Goal: Task Accomplishment & Management: Manage account settings

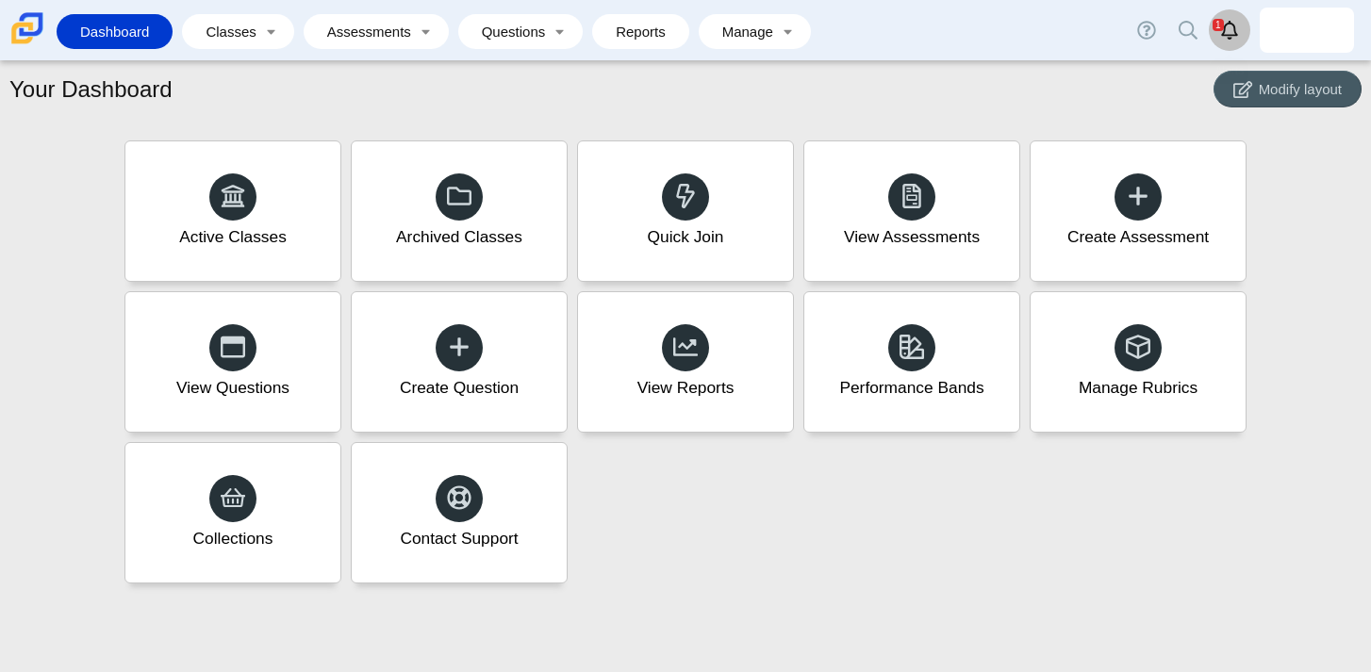
click at [1224, 33] on icon "Alerts" at bounding box center [1229, 30] width 19 height 19
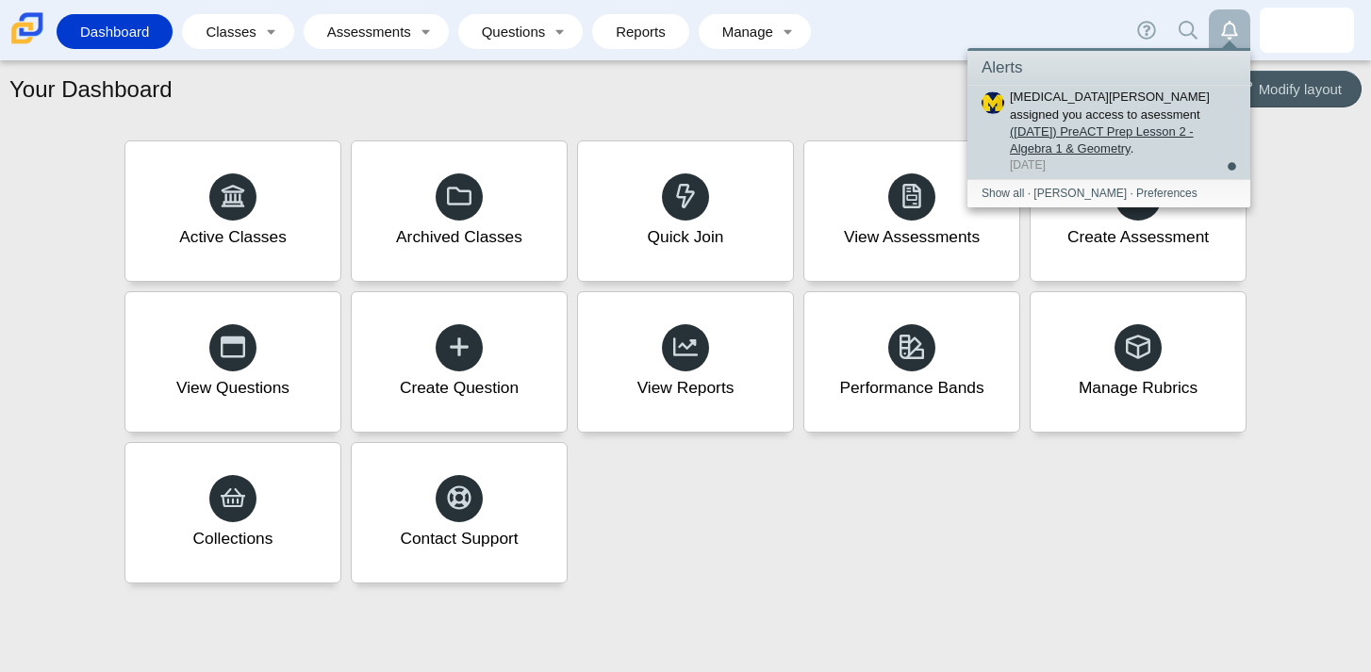
click at [1178, 124] on link "([DATE]) PreACT Prep Lesson 2 - Algebra 1 & Geometry" at bounding box center [1102, 139] width 184 height 31
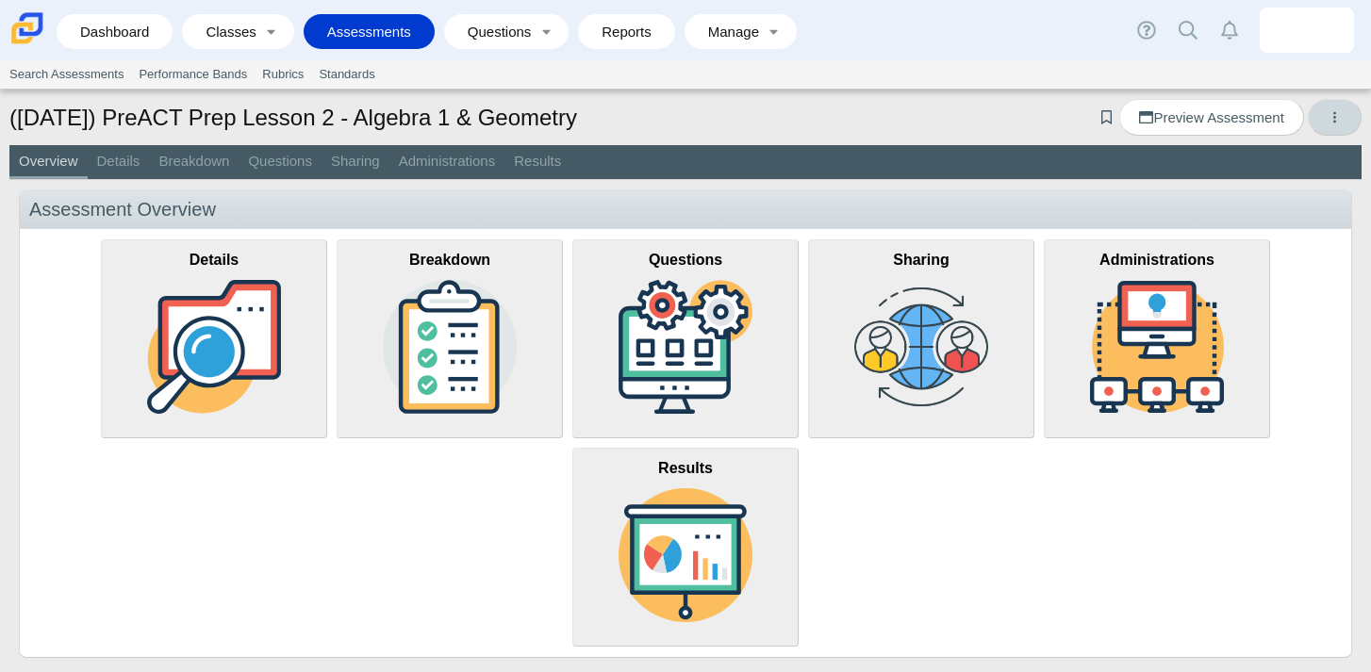
click at [1339, 117] on icon "More options" at bounding box center [1335, 117] width 14 height 14
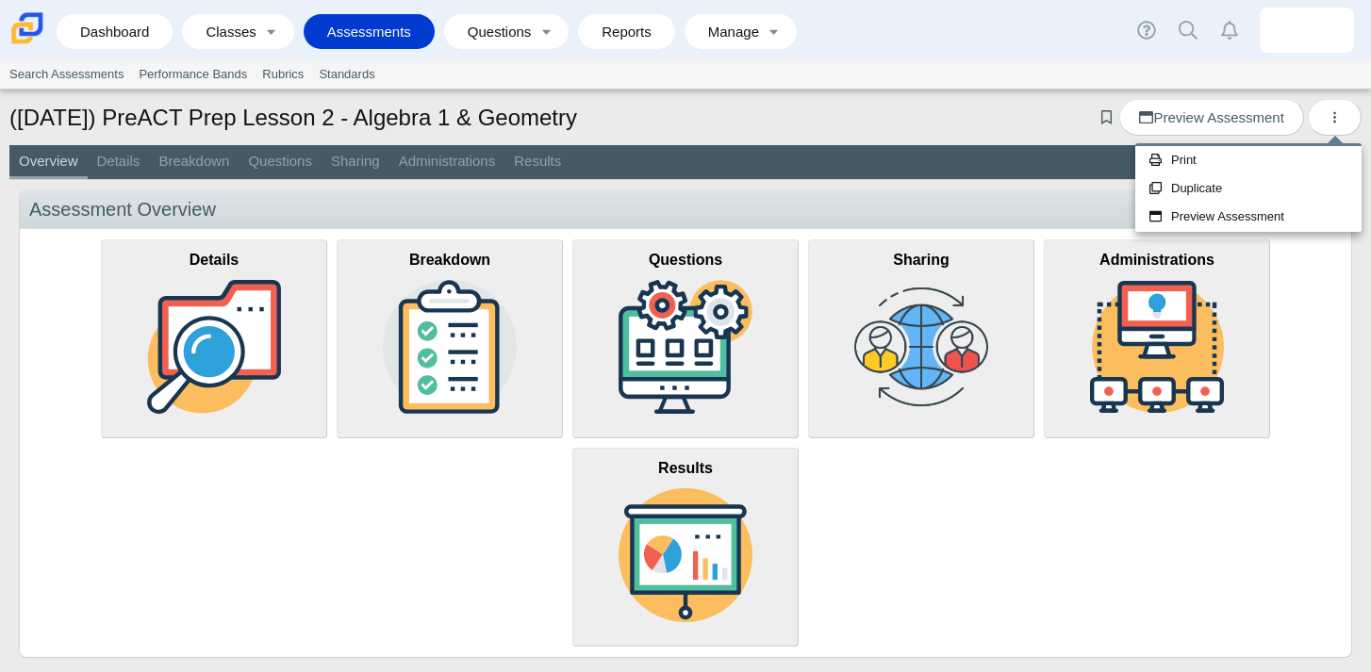
click at [953, 121] on div "(9/29/25) PreACT Prep Lesson 2 - Algebra 1 & Geometry Add bookmark Preview Asse…" at bounding box center [685, 119] width 1352 height 41
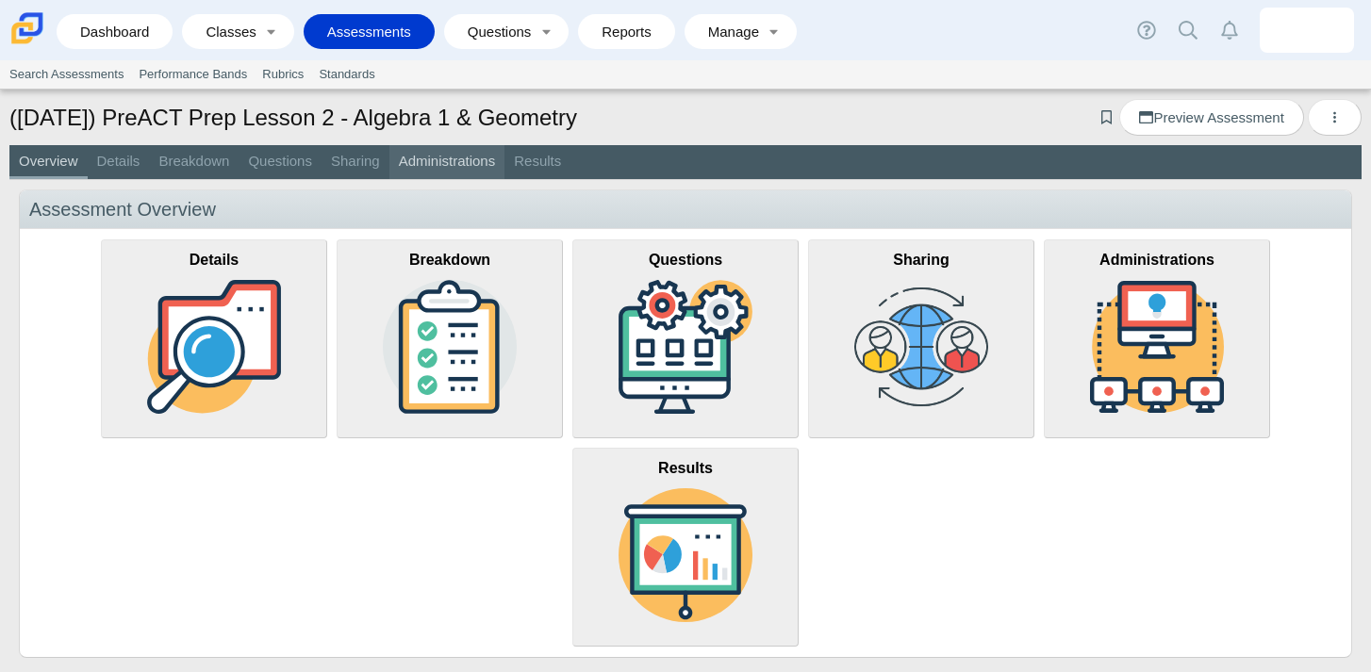
click at [445, 158] on link "Administrations" at bounding box center [447, 162] width 116 height 34
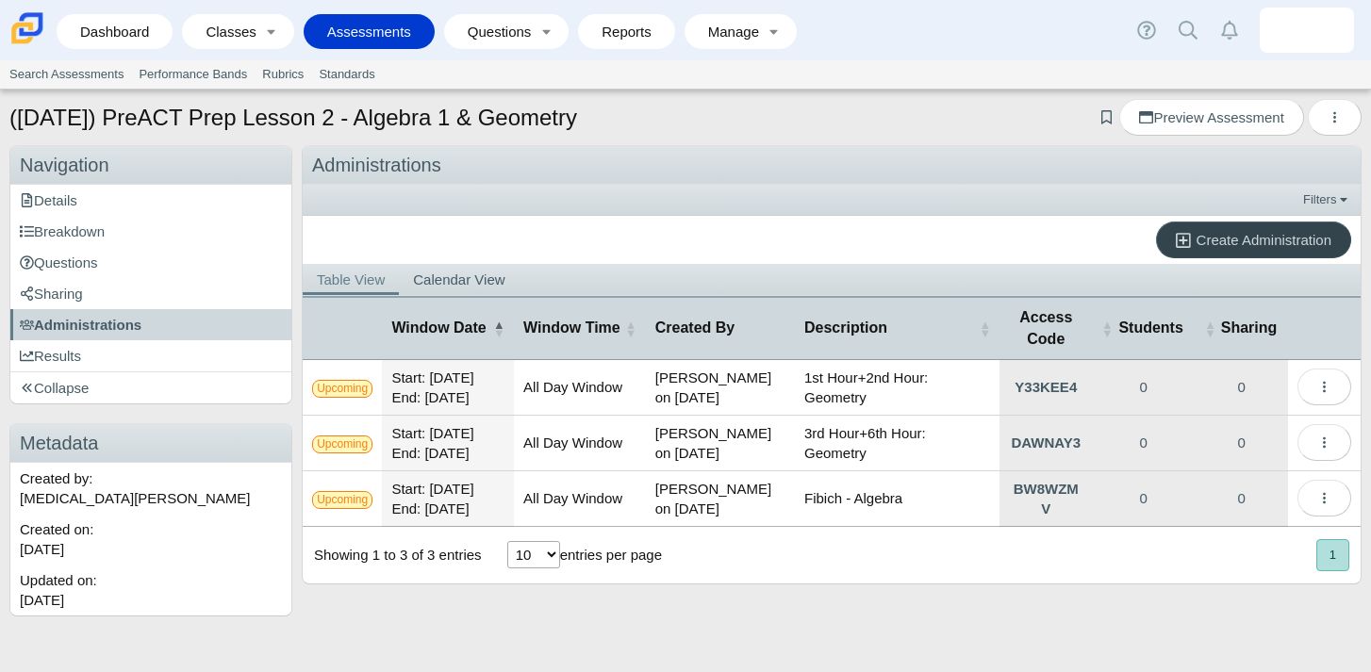
click at [1226, 239] on span "Create Administration" at bounding box center [1264, 240] width 135 height 16
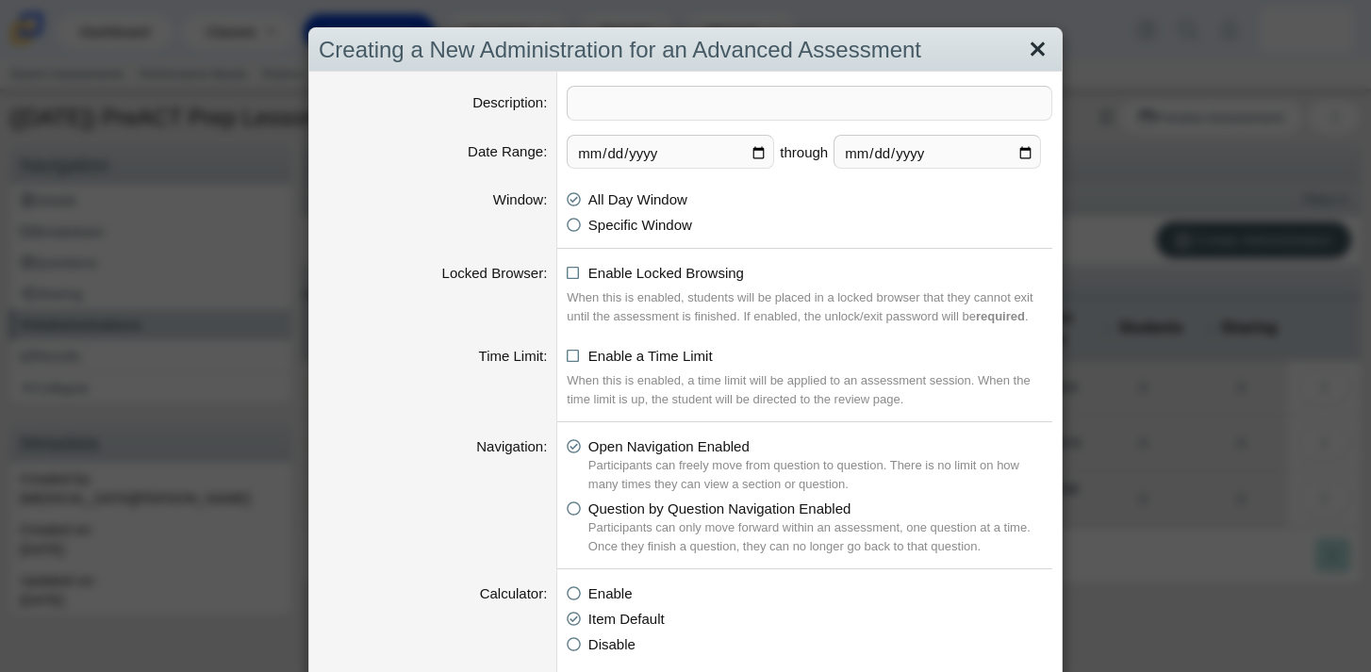
click at [1040, 53] on link "Close" at bounding box center [1037, 50] width 29 height 32
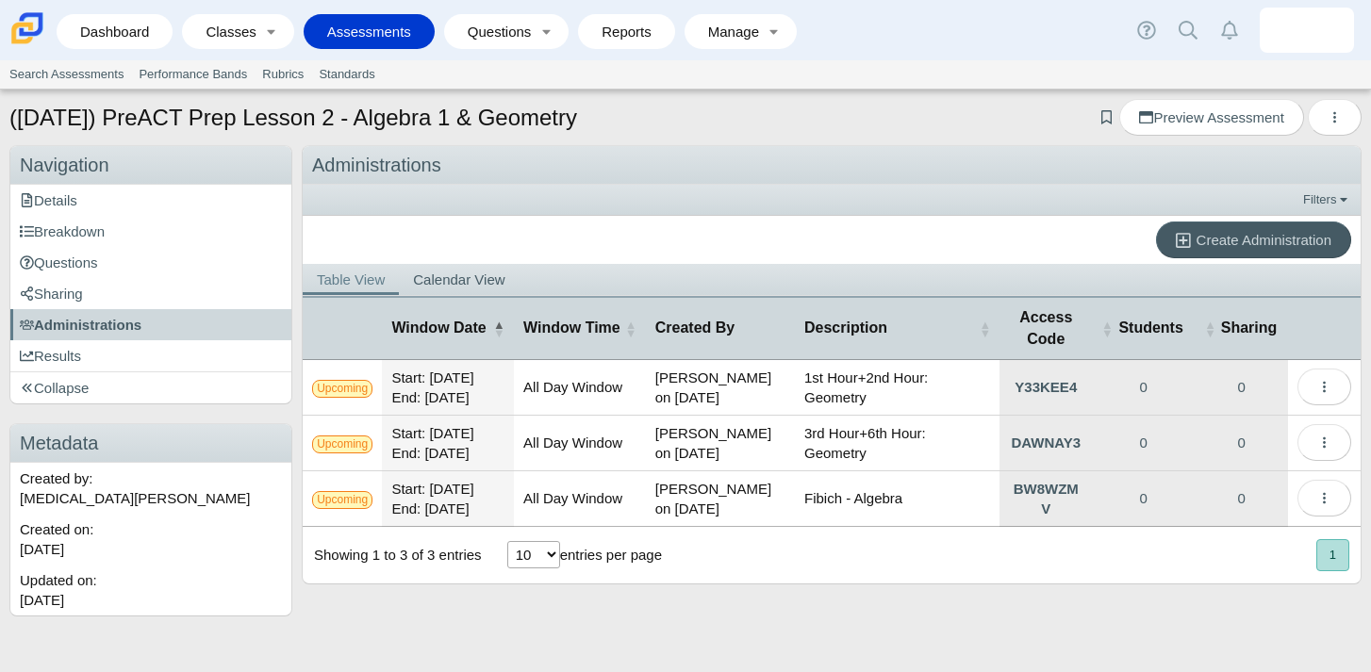
scroll to position [70, 0]
click at [1249, 232] on span "Create Administration" at bounding box center [1264, 240] width 135 height 16
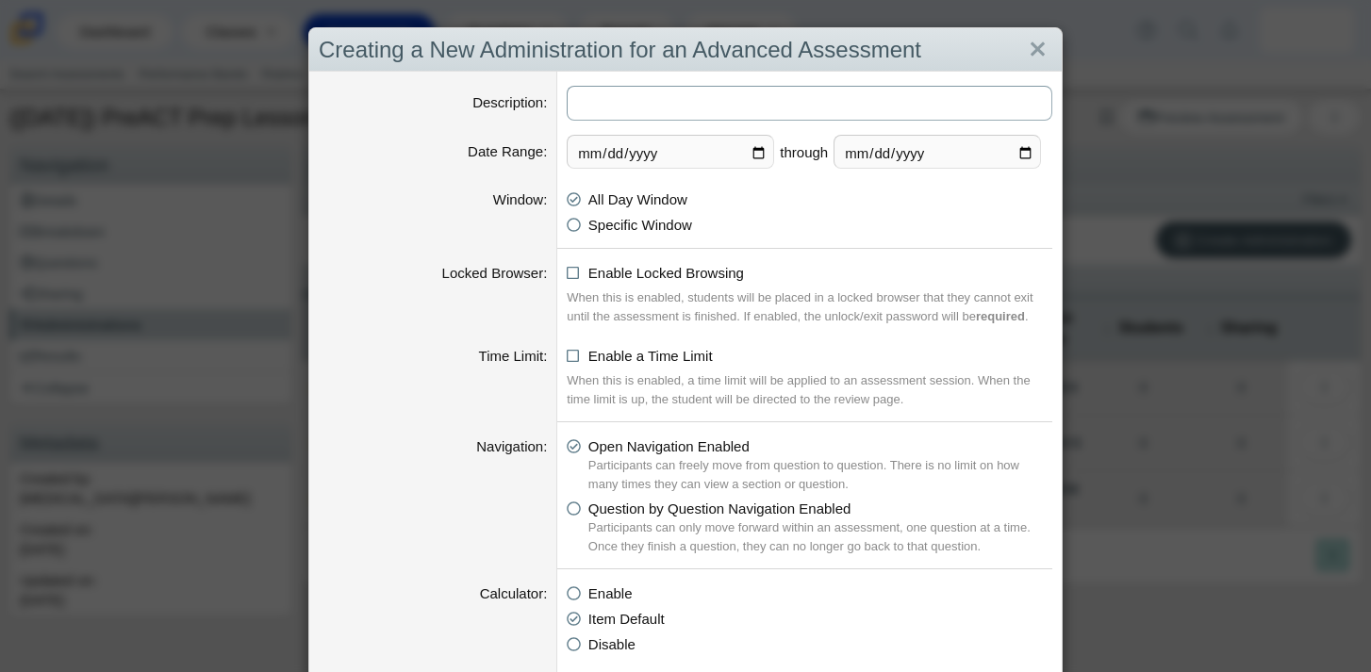
click at [669, 106] on input "Description" at bounding box center [810, 103] width 486 height 35
type input "Diaz Algebra 1"
click at [758, 152] on input "2025-09-28" at bounding box center [670, 152] width 207 height 34
type input "2025-09-29"
click at [1029, 154] on input "2025-10-04" at bounding box center [937, 152] width 207 height 34
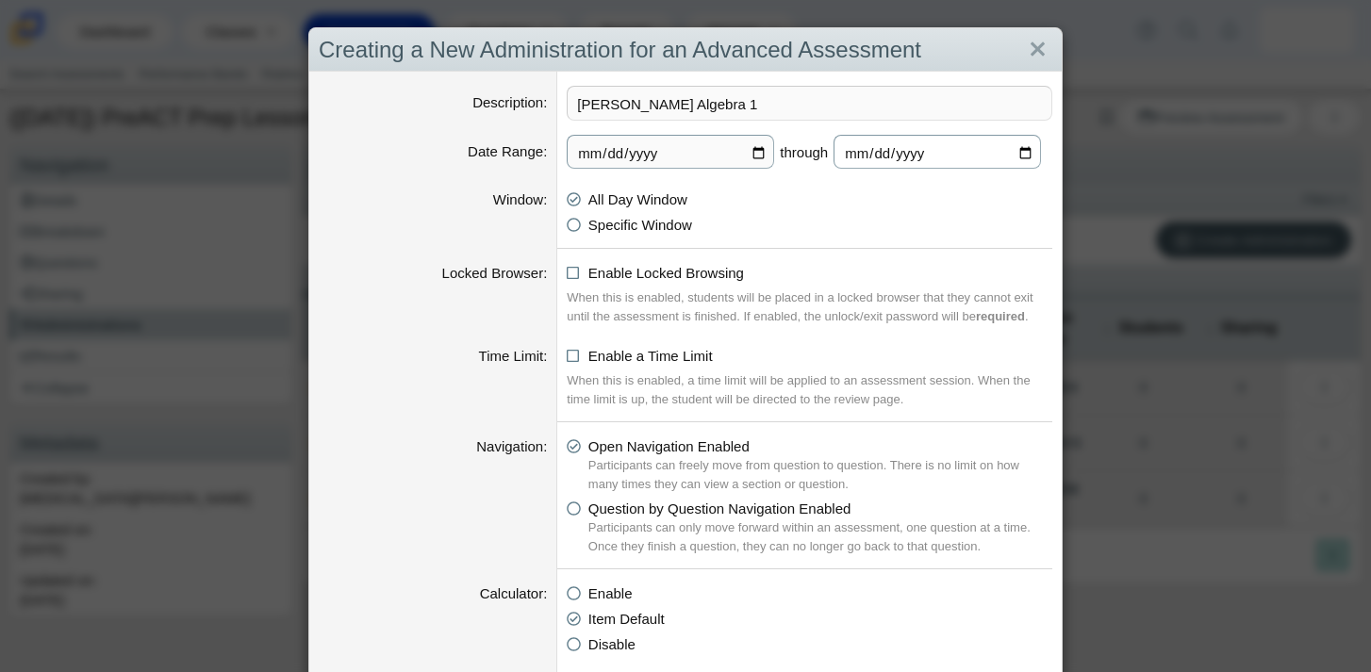
type input "2025-09-30"
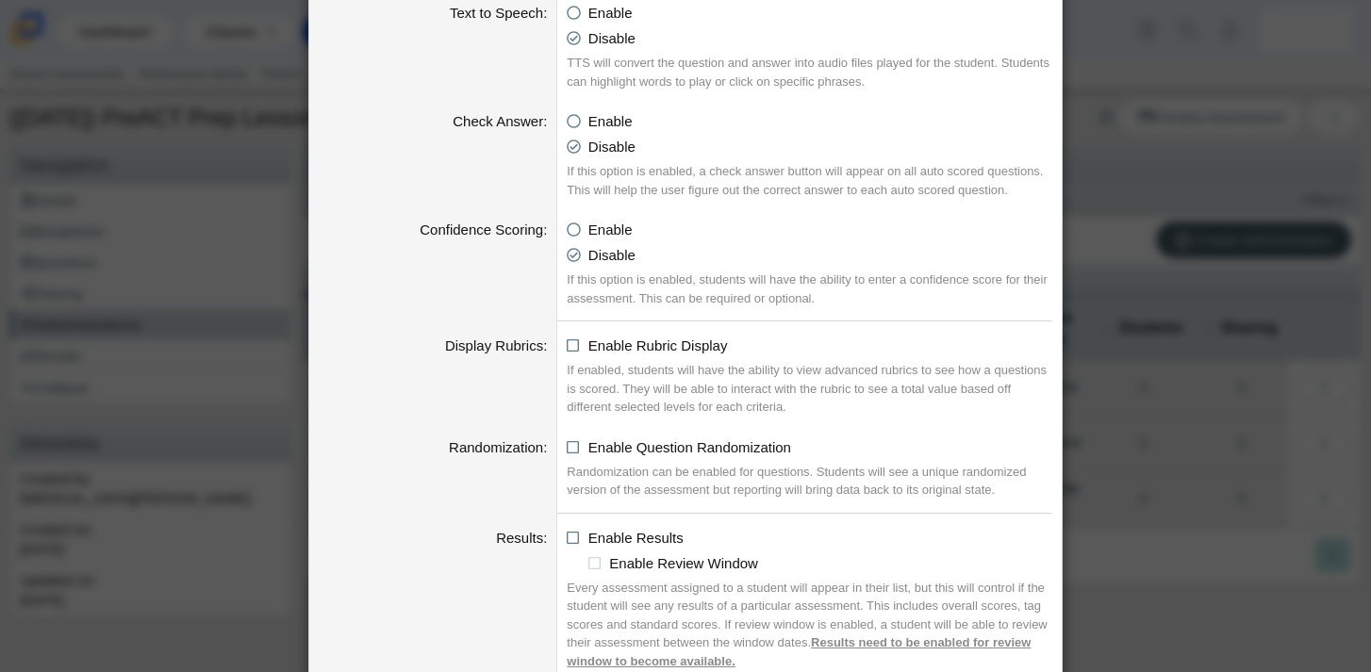
scroll to position [1910, 0]
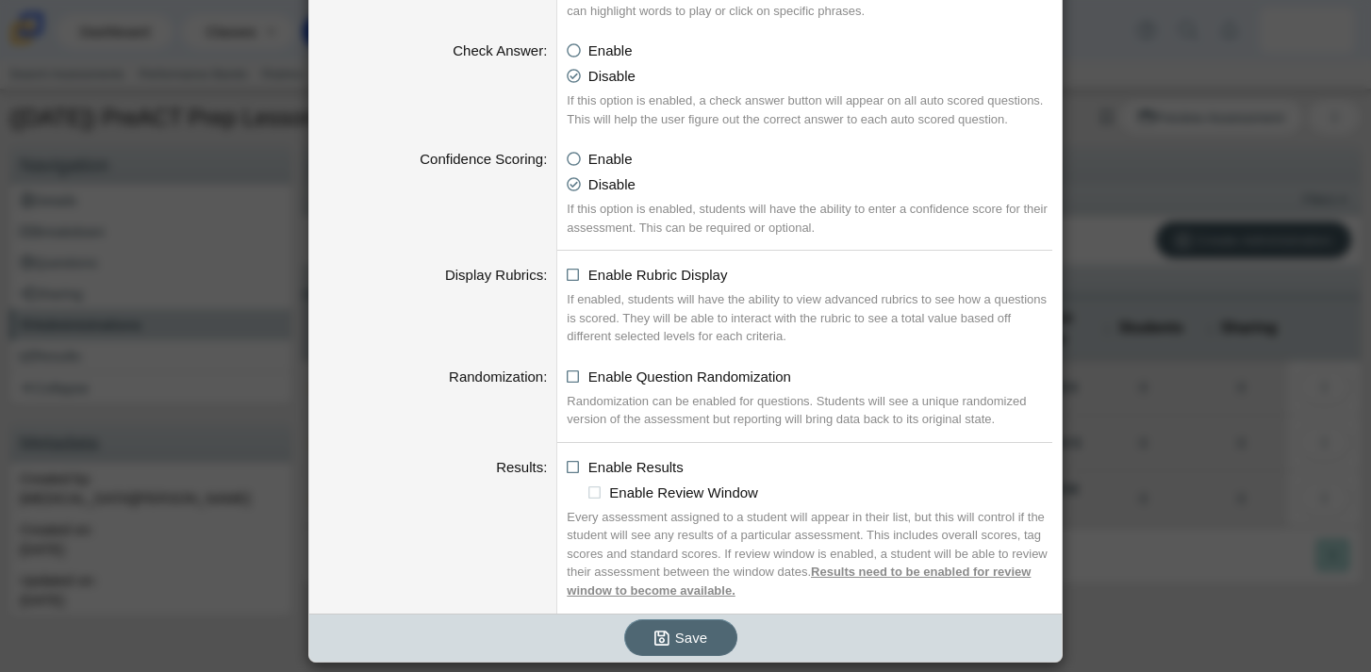
click at [690, 638] on span "Save" at bounding box center [691, 638] width 32 height 16
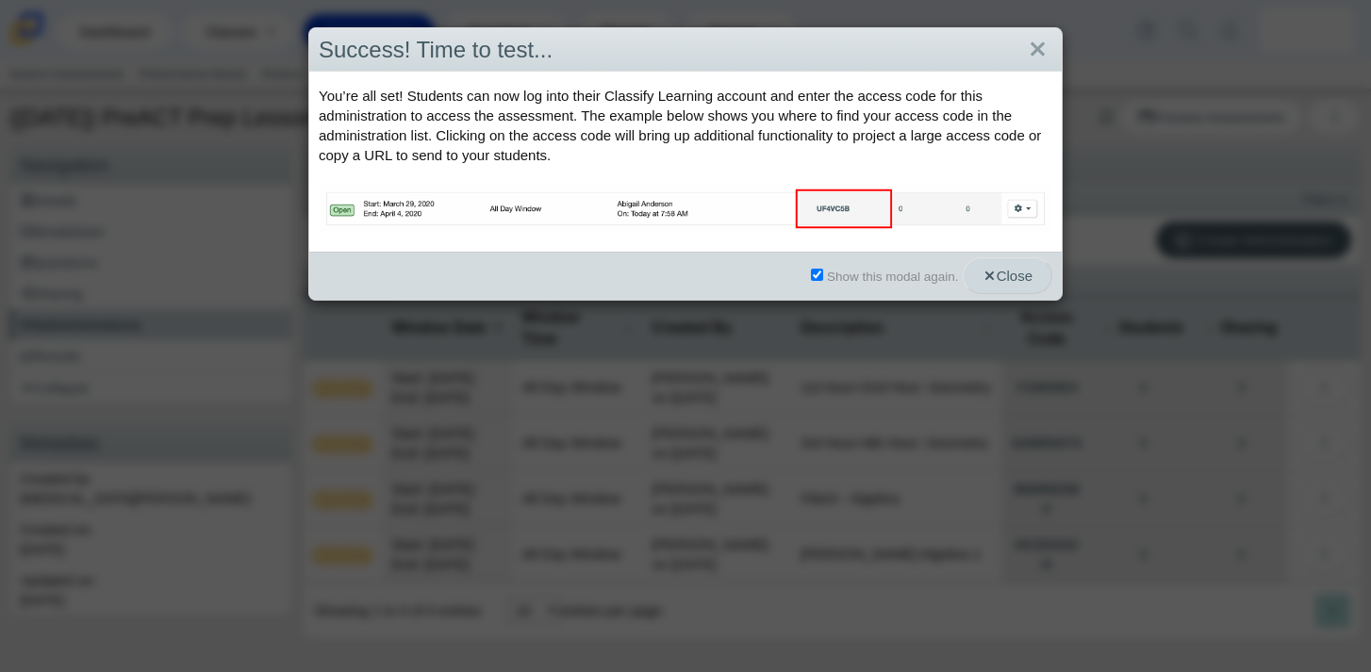
click at [1015, 275] on span "Close" at bounding box center [1008, 276] width 50 height 16
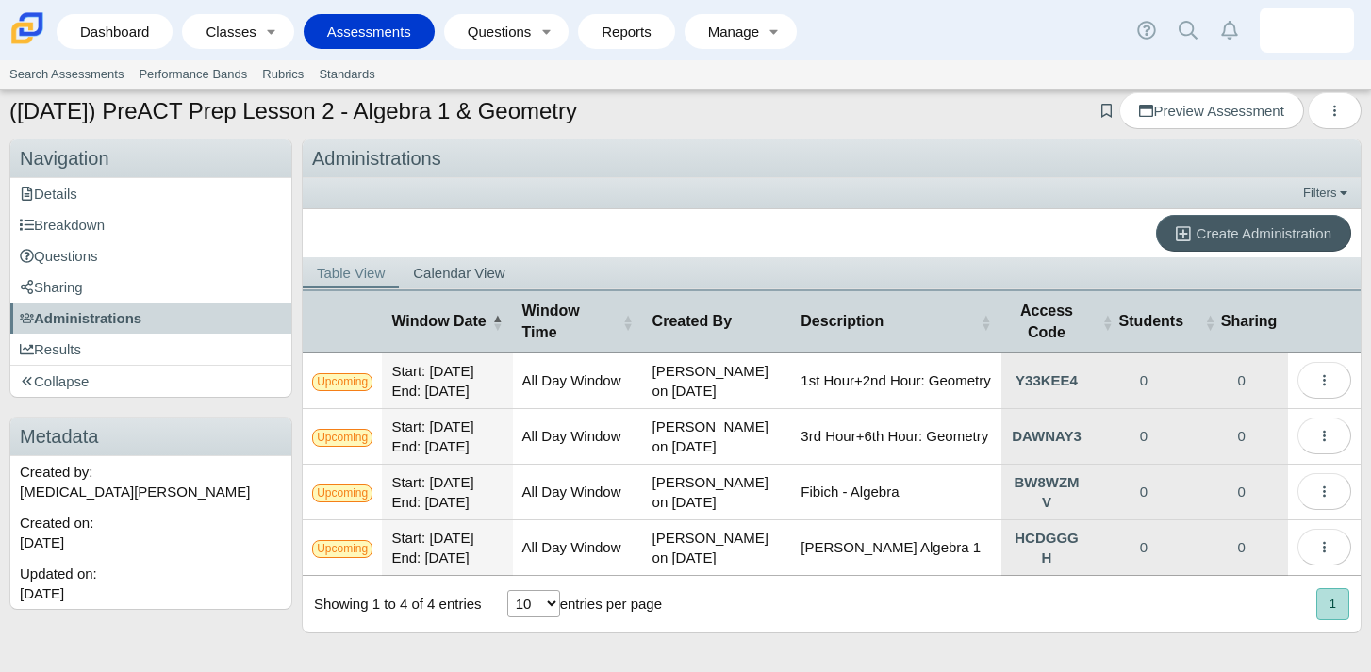
scroll to position [165, 0]
click at [968, 613] on div "Showing 1 to 4 of 4 entries 10 25 50 100 entries per page « Prev 1 Next »" at bounding box center [832, 604] width 1058 height 57
click at [963, 610] on div "Showing 1 to 4 of 4 entries 10 25 50 100 entries per page « Prev 1 Next »" at bounding box center [832, 604] width 1058 height 57
click at [585, 528] on td "All Day Window" at bounding box center [578, 549] width 130 height 56
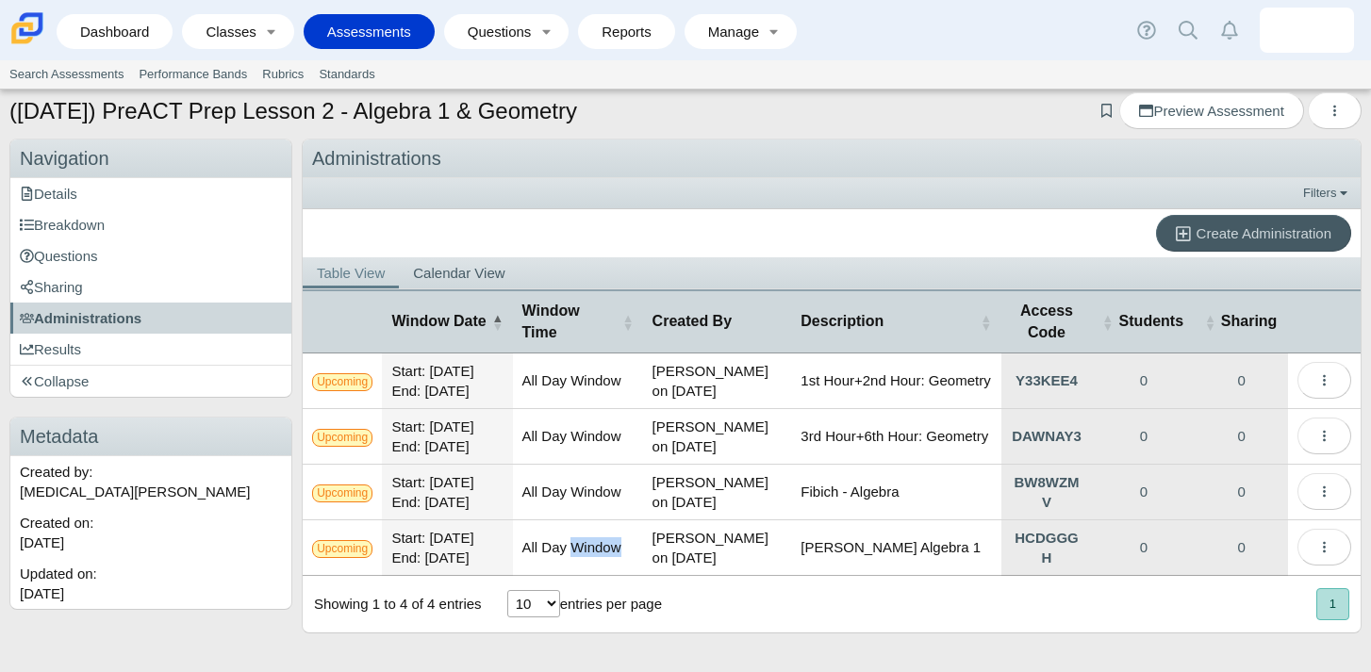
click at [585, 528] on td "All Day Window" at bounding box center [578, 549] width 130 height 56
click at [1326, 540] on icon "More options" at bounding box center [1324, 547] width 14 height 14
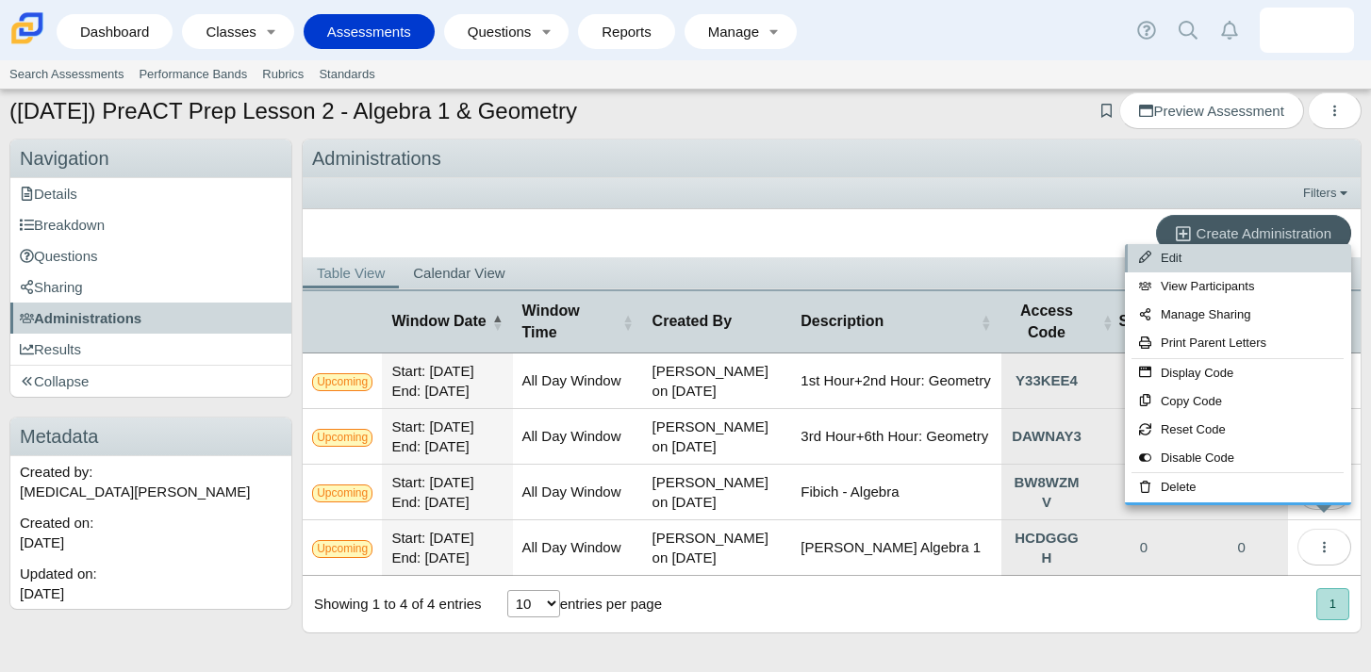
click at [1189, 259] on link "Edit" at bounding box center [1238, 258] width 226 height 28
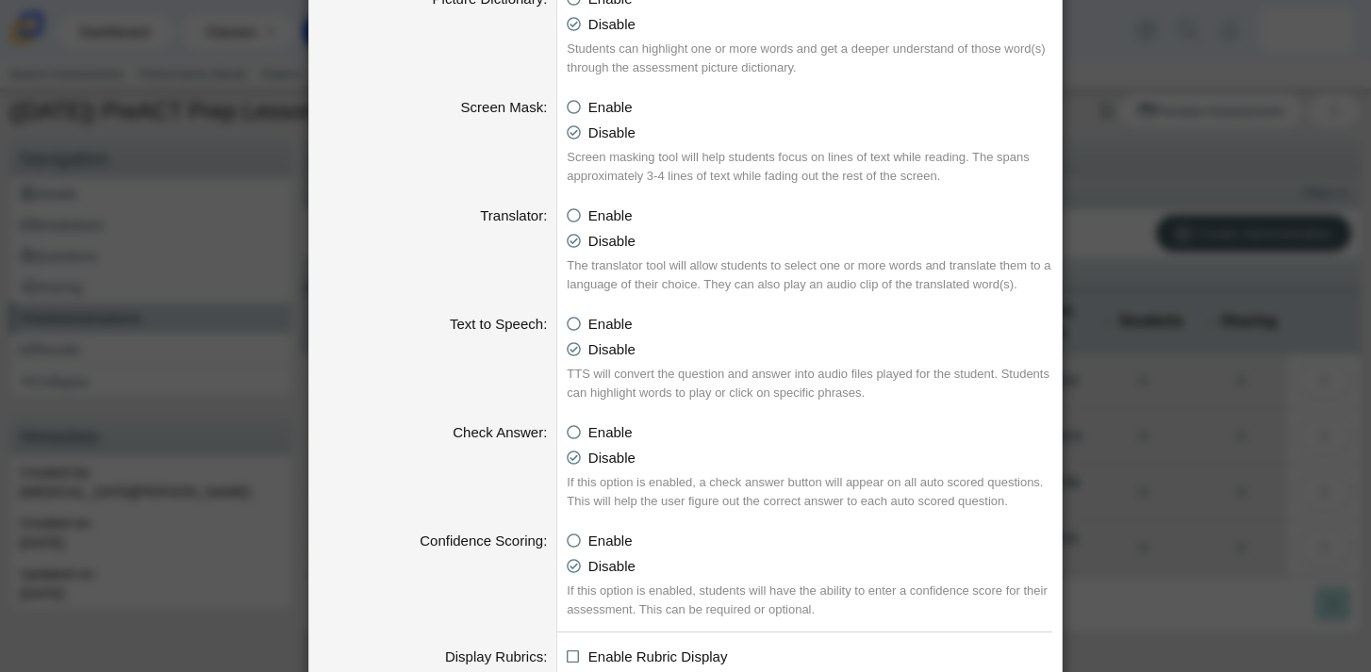
scroll to position [1533, 0]
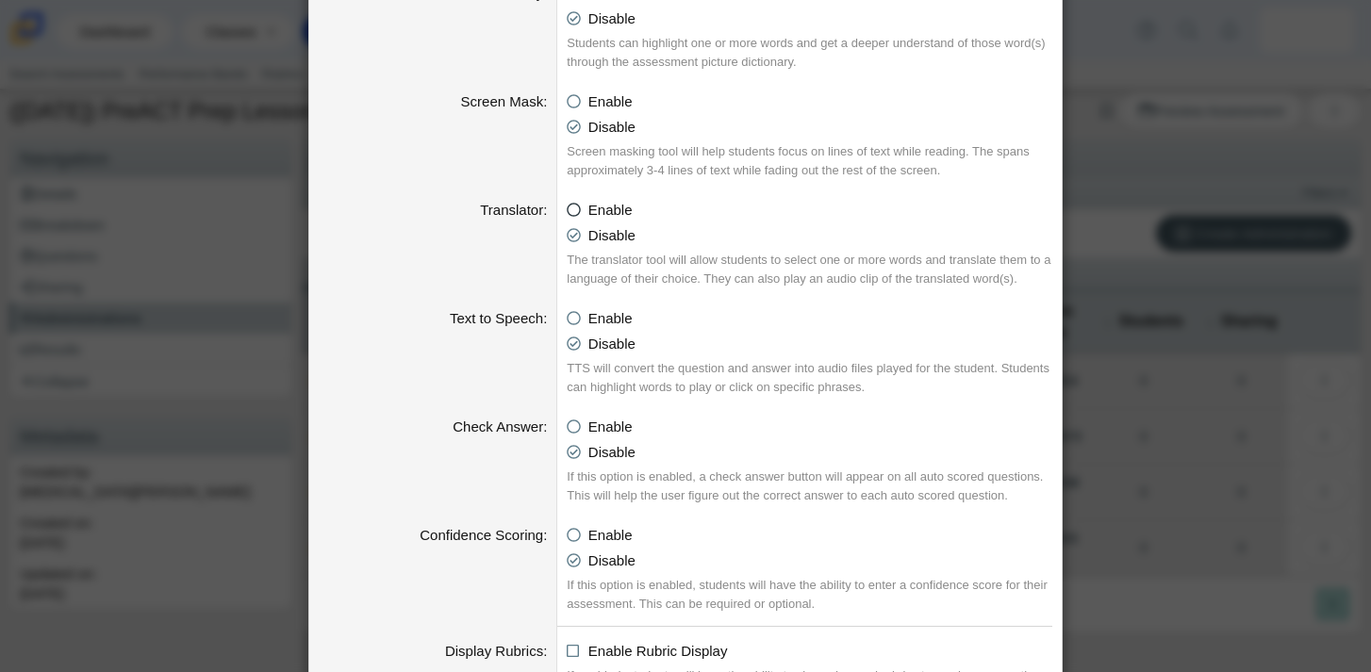
click at [577, 207] on icon at bounding box center [574, 206] width 14 height 13
click at [577, 207] on input "Enable" at bounding box center [572, 205] width 12 height 12
radio input "true"
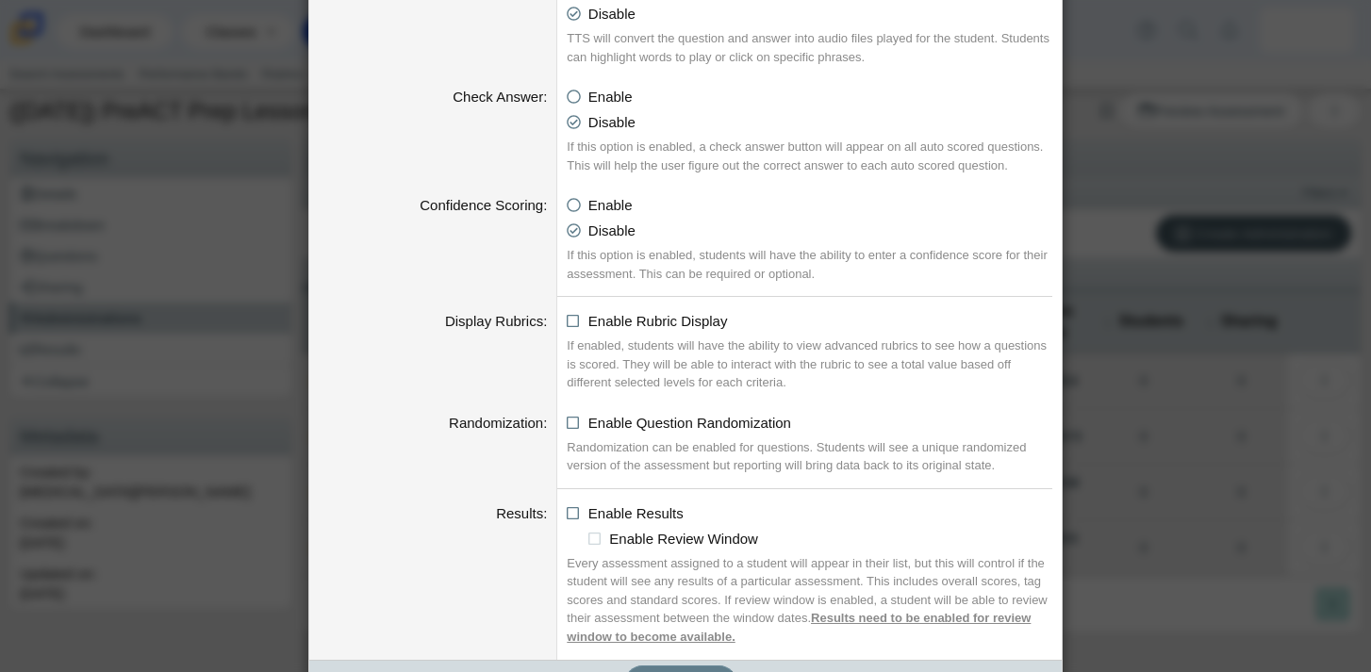
scroll to position [1910, 0]
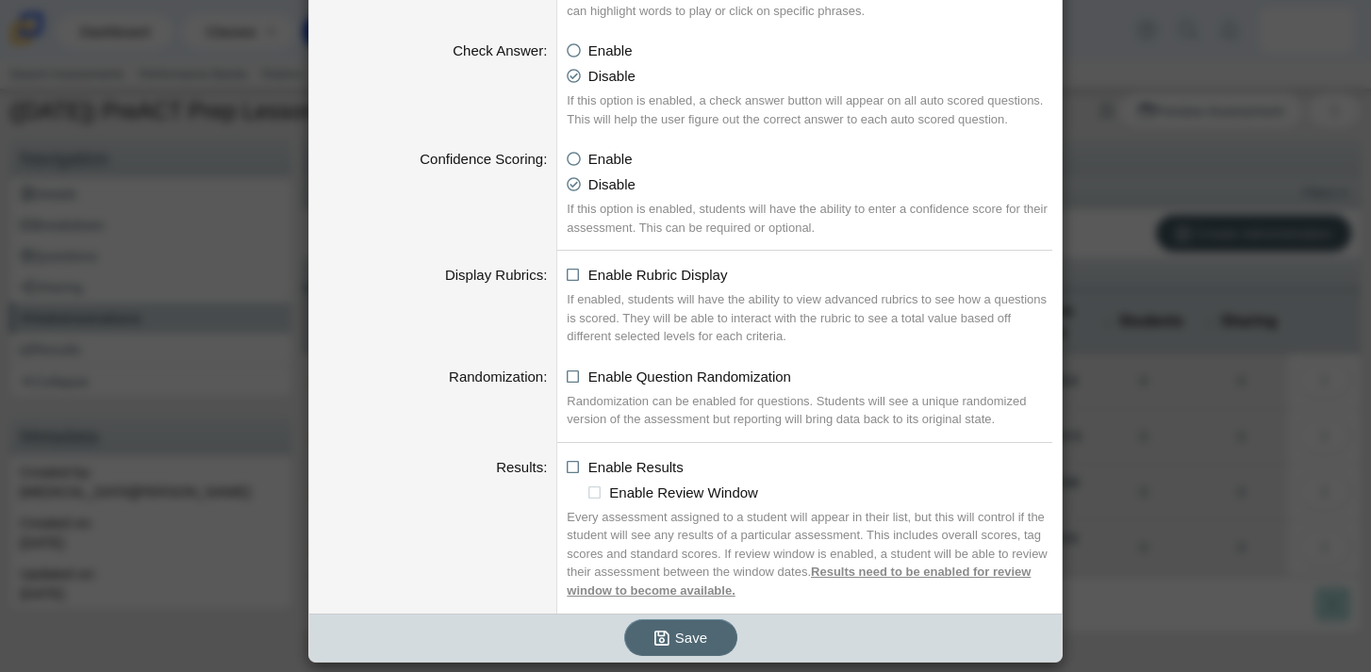
click at [689, 638] on span "Save" at bounding box center [691, 638] width 32 height 16
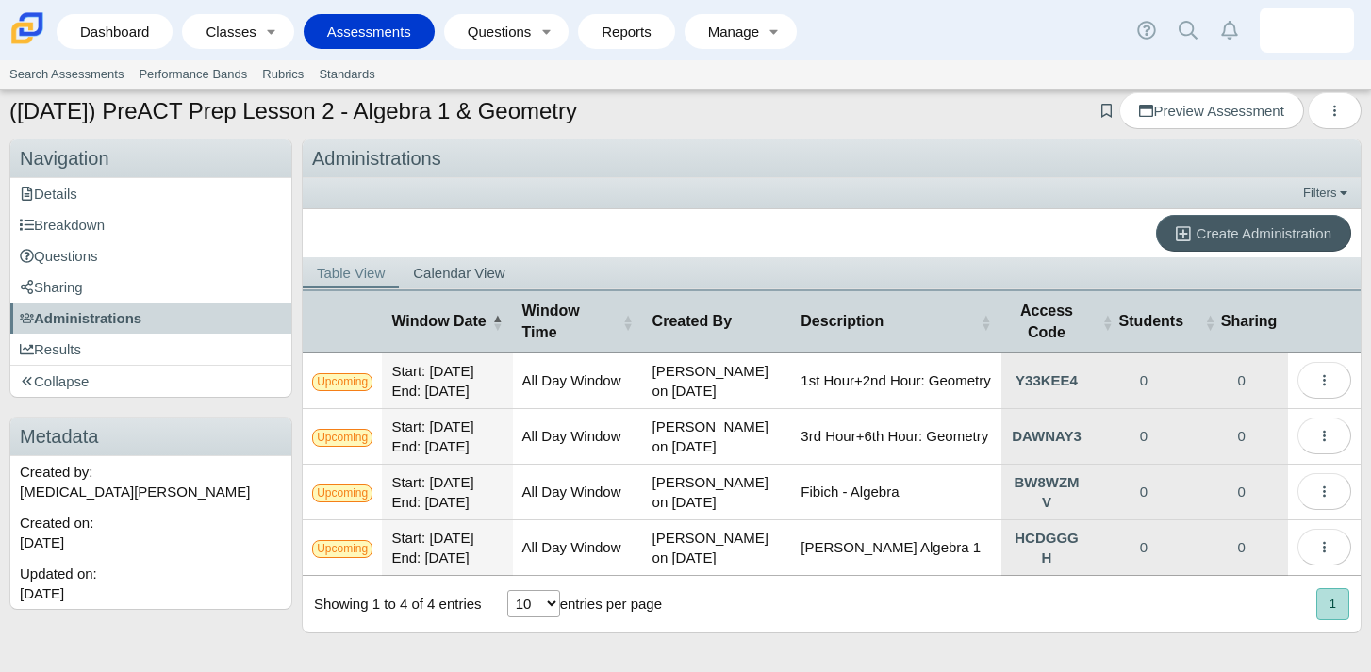
scroll to position [165, 0]
click at [1049, 528] on link "HCDGGGH" at bounding box center [1047, 548] width 91 height 55
click at [1049, 528] on body "Dashboard Classes Active Classes Archived Classes Assessments Search Assessment…" at bounding box center [685, 336] width 1371 height 672
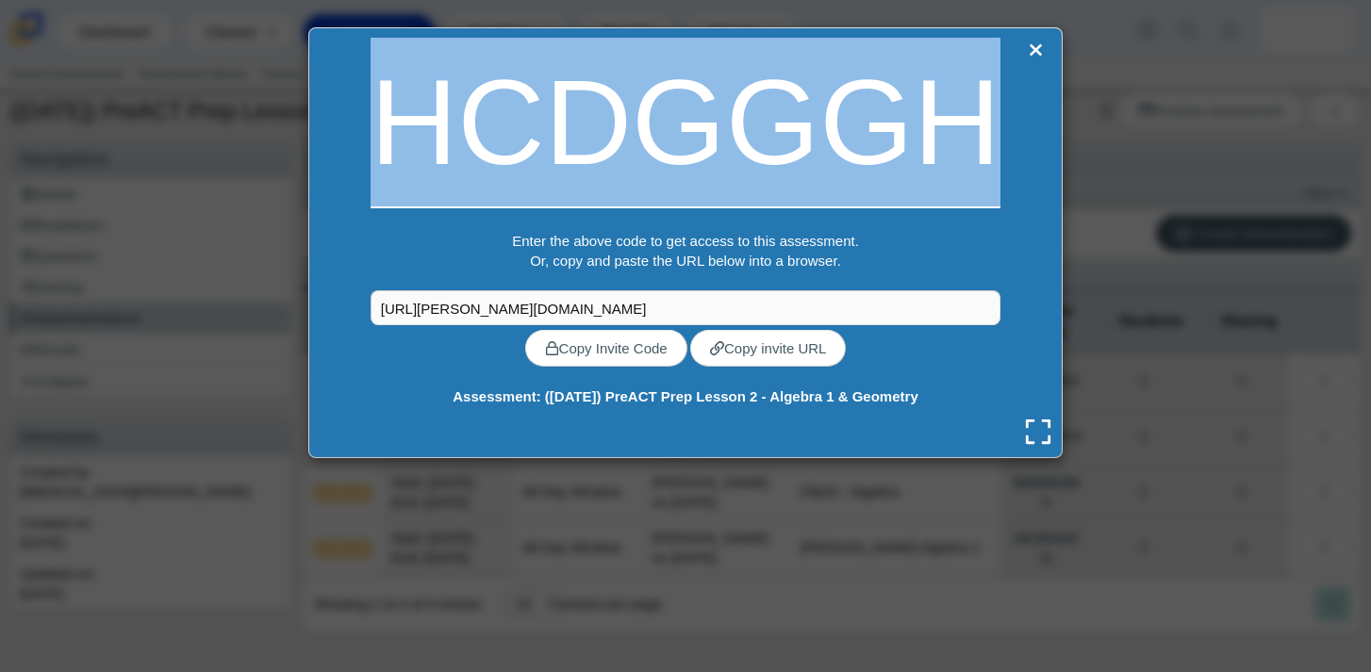
drag, startPoint x: 993, startPoint y: 137, endPoint x: 393, endPoint y: 129, distance: 599.8
click at [393, 129] on div "HCDGGGH" at bounding box center [686, 122] width 630 height 169
copy div "HCDGGGH"
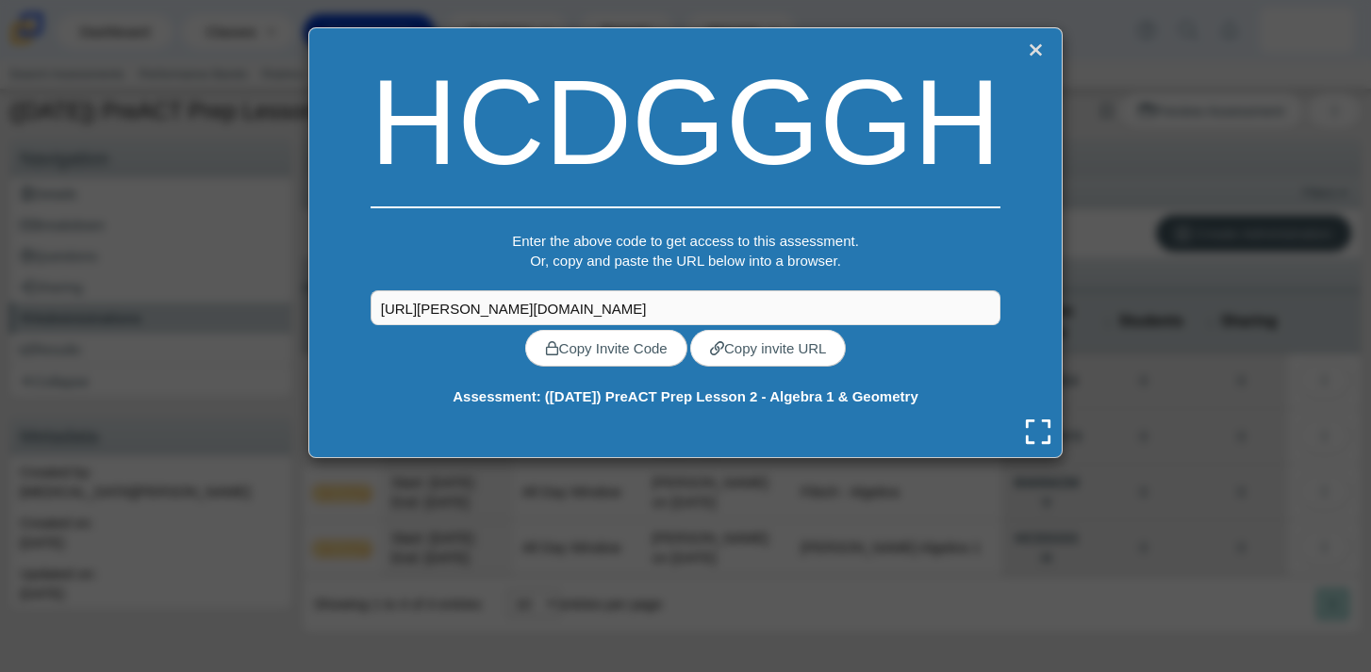
click at [1035, 53] on link "Close" at bounding box center [1035, 51] width 25 height 26
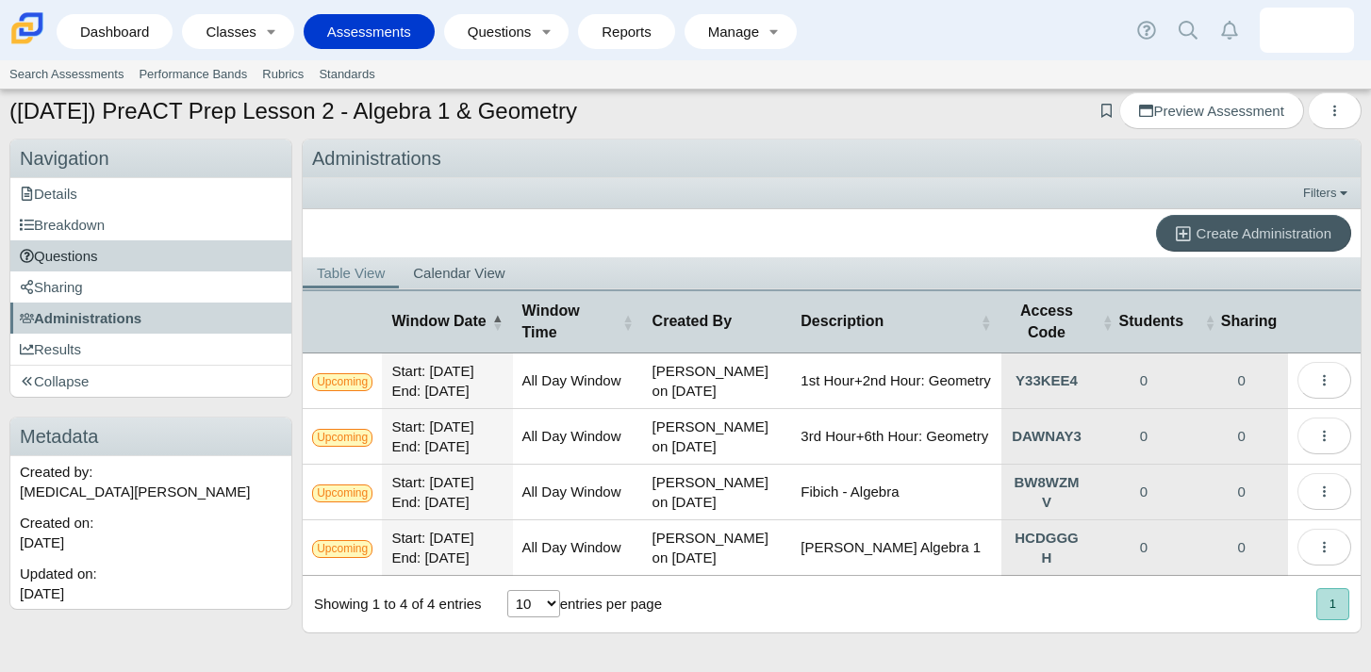
click at [82, 248] on span "Questions" at bounding box center [59, 256] width 78 height 16
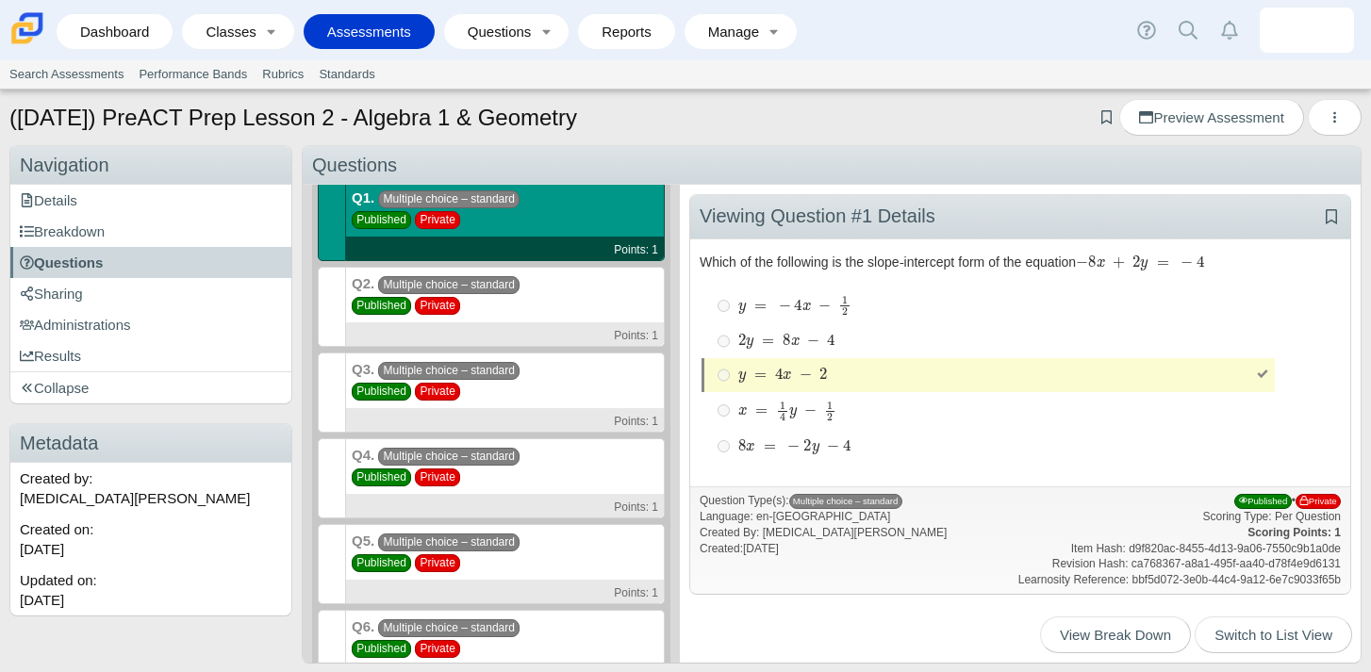
scroll to position [56, 0]
click at [567, 300] on div "Q2. Multiple choice – standard Published Private Points: 1" at bounding box center [505, 308] width 319 height 80
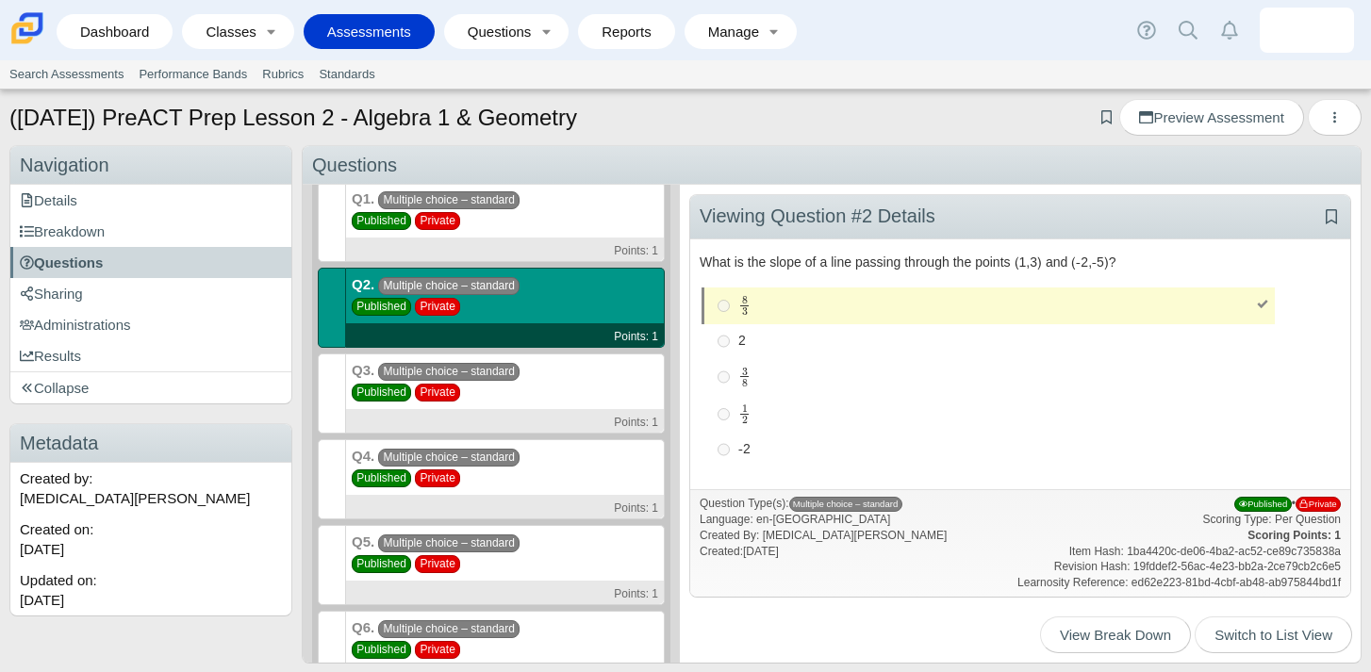
click at [551, 378] on div "Q3. Multiple choice – standard Published Private Points: 1" at bounding box center [505, 394] width 319 height 80
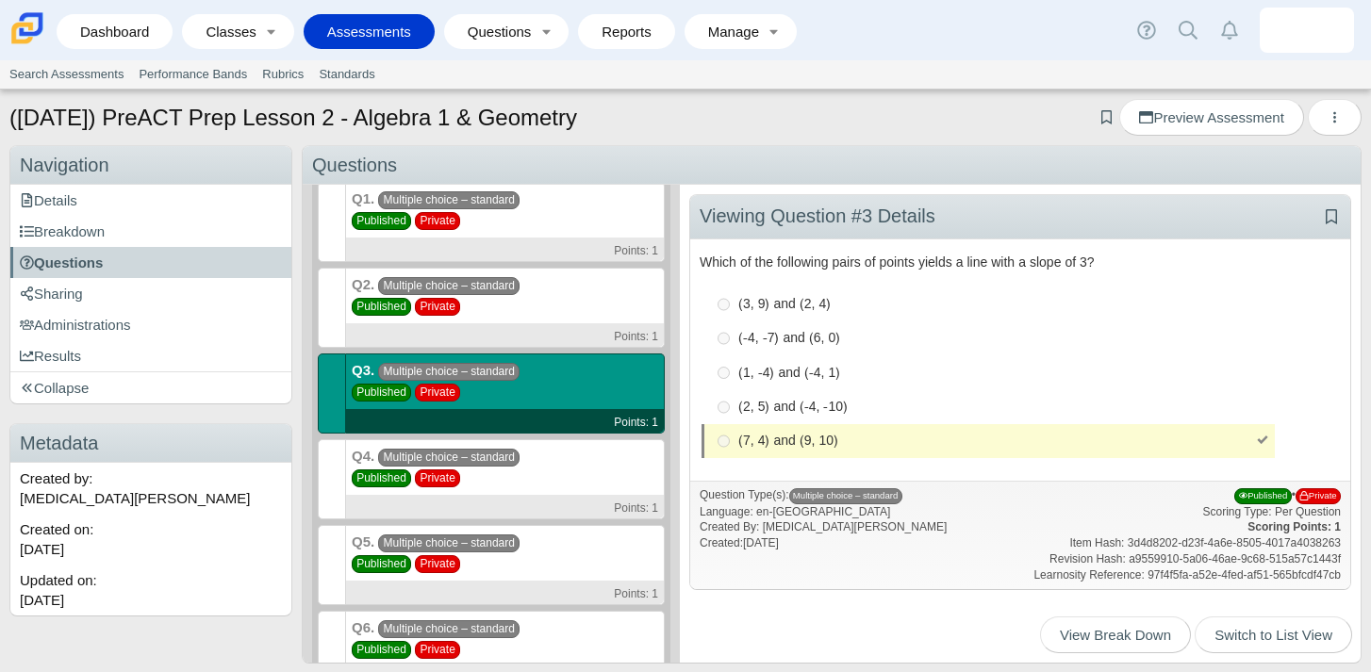
click at [533, 472] on div "Q4. Multiple choice – standard Published Private Points: 1" at bounding box center [505, 479] width 319 height 80
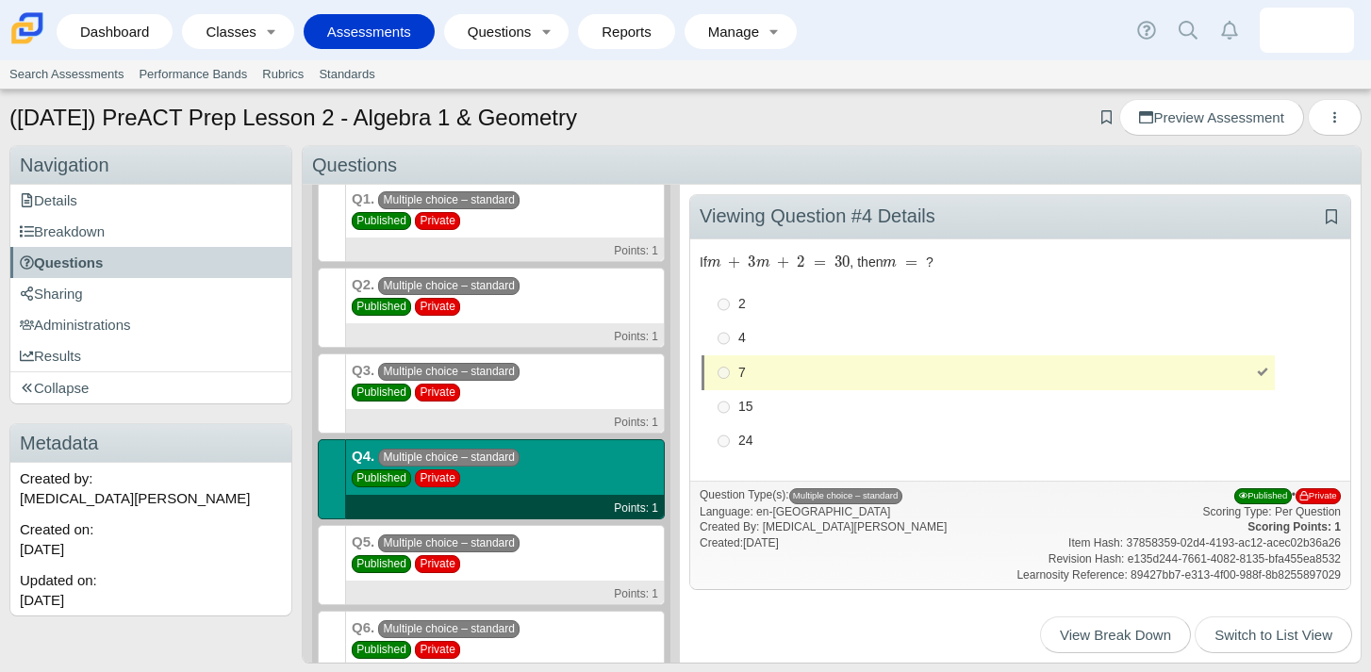
click at [560, 559] on div "Q5. Multiple choice – standard Published Private Points: 1" at bounding box center [505, 565] width 319 height 80
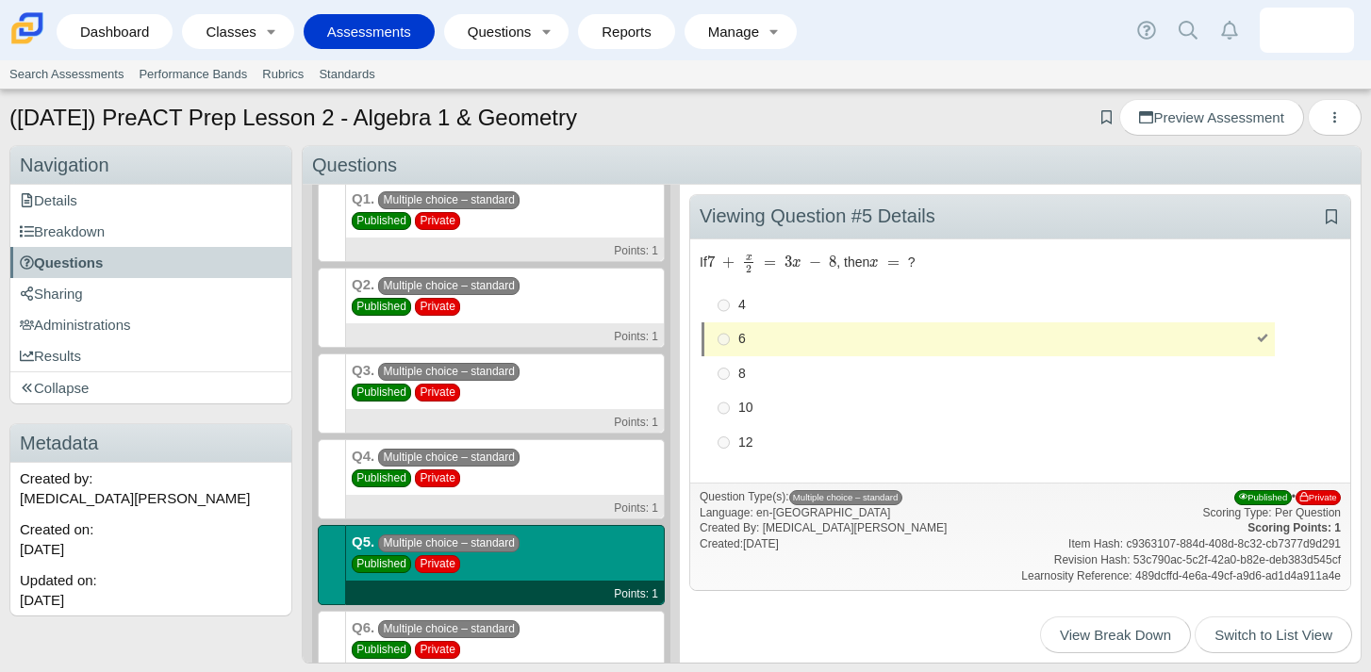
click at [540, 631] on div "Q6. Multiple choice – standard Published Private Points: 1" at bounding box center [505, 651] width 319 height 80
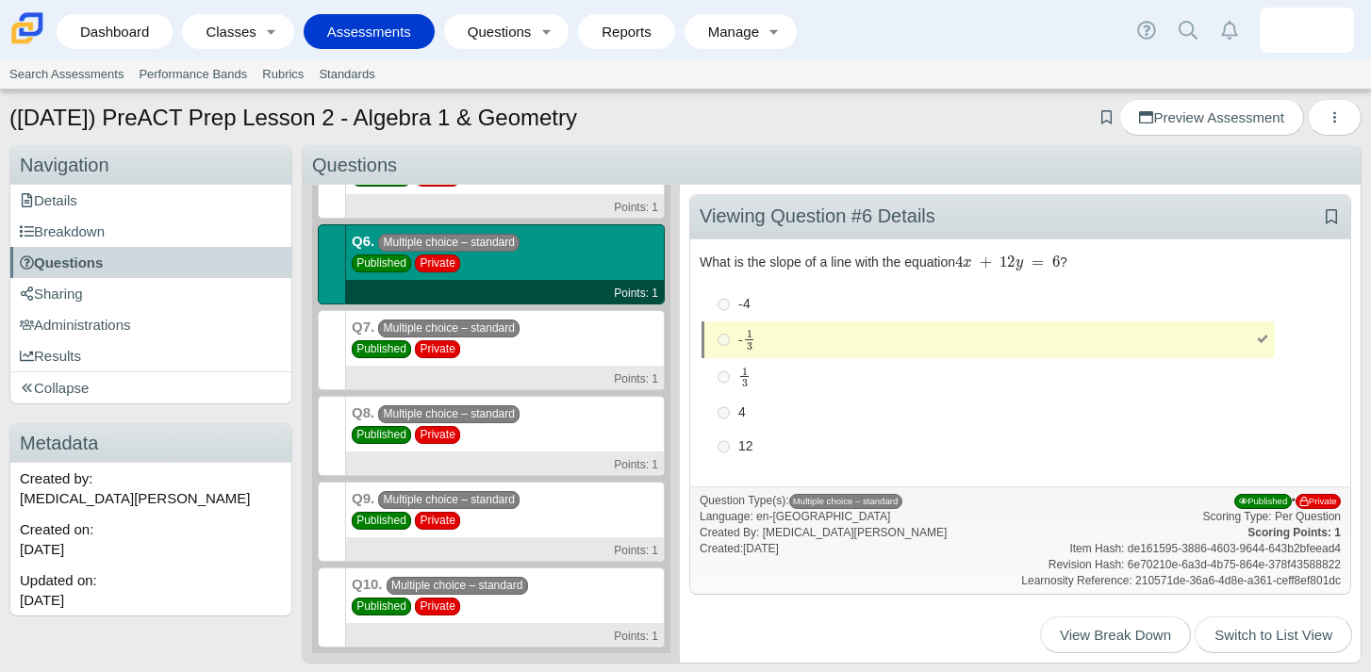
scroll to position [11, 0]
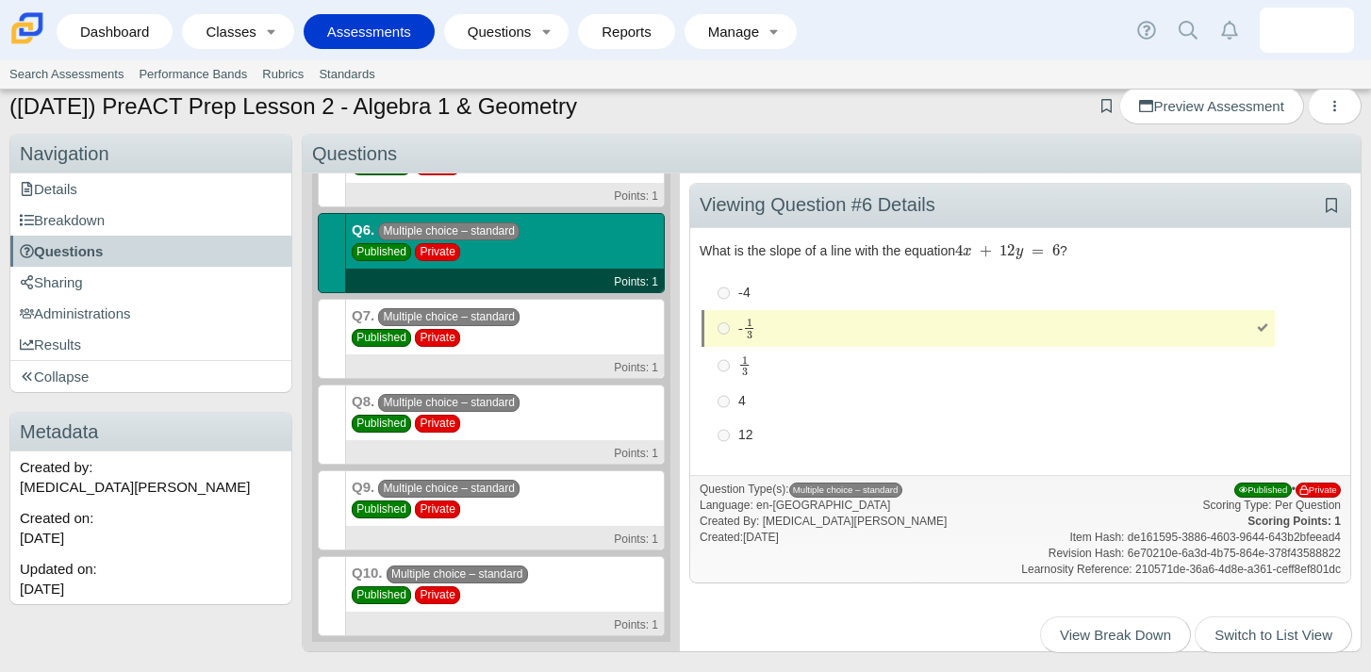
click at [568, 333] on div "Q7. Multiple choice – standard Published Private Points: 1" at bounding box center [505, 339] width 319 height 80
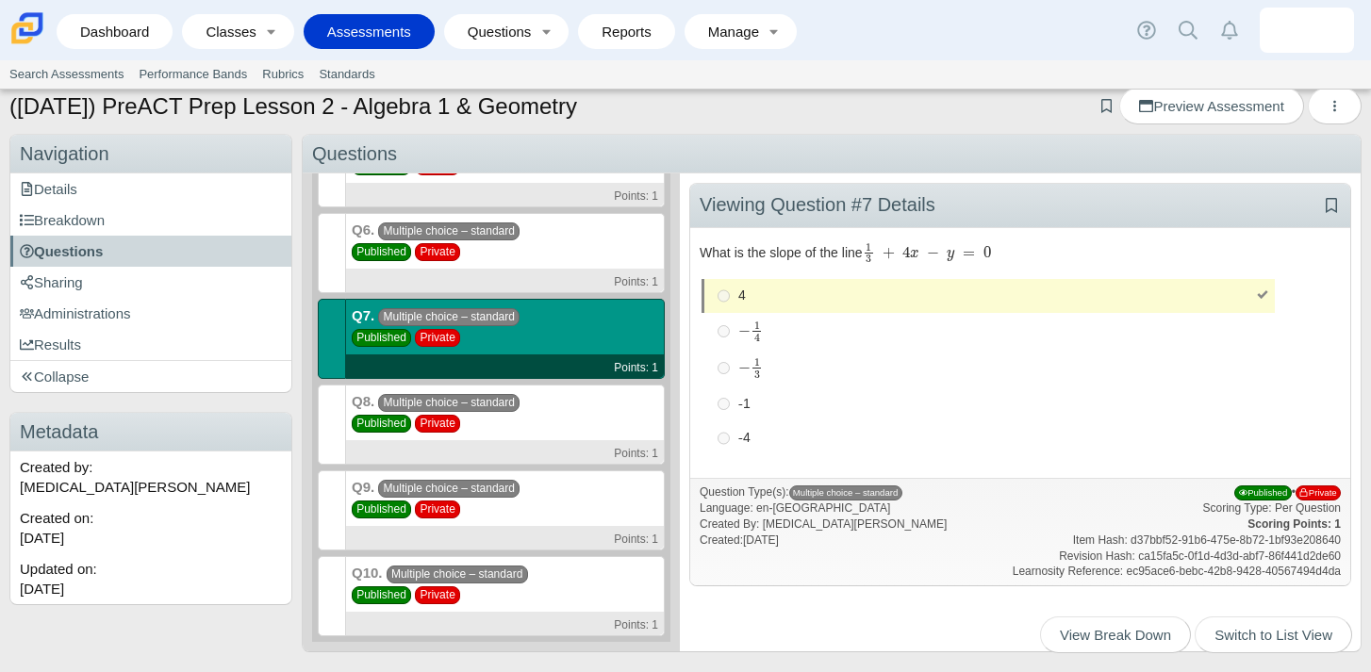
click at [598, 406] on div "Q8. Multiple choice – standard Published Private Points: 1" at bounding box center [505, 425] width 319 height 80
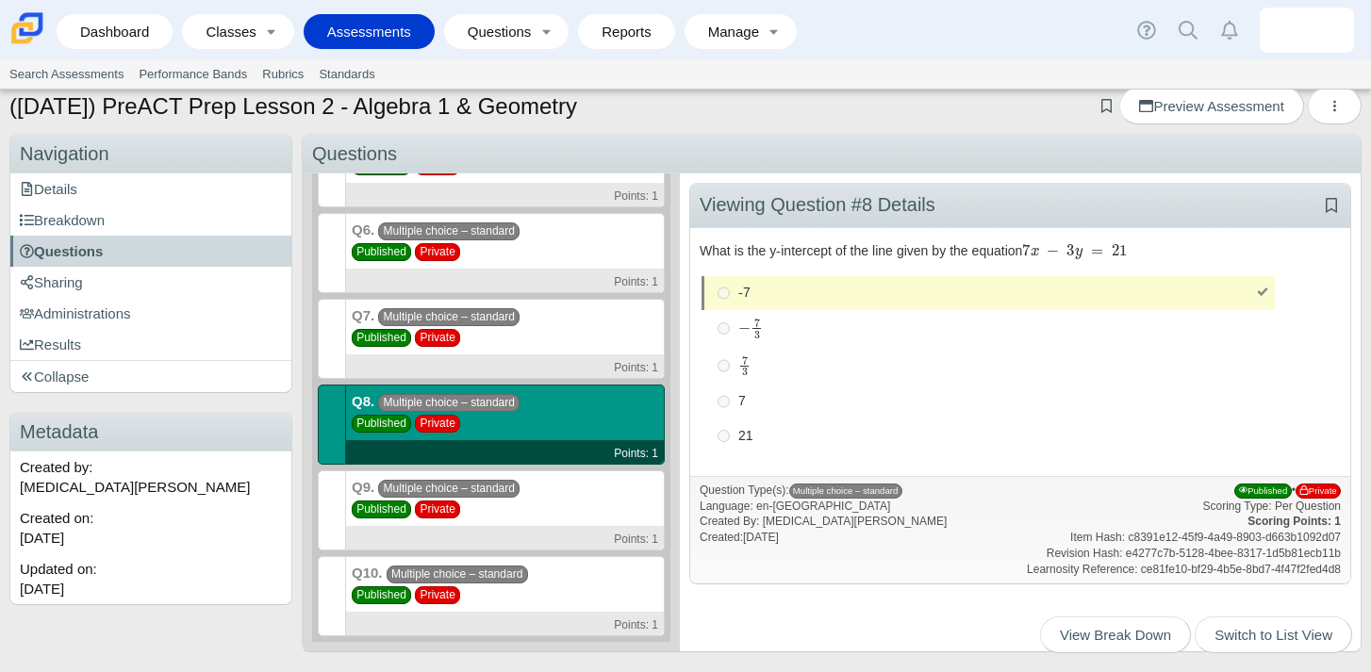
click at [555, 511] on div "Q9. Multiple choice – standard Published Private Points: 1" at bounding box center [505, 511] width 319 height 80
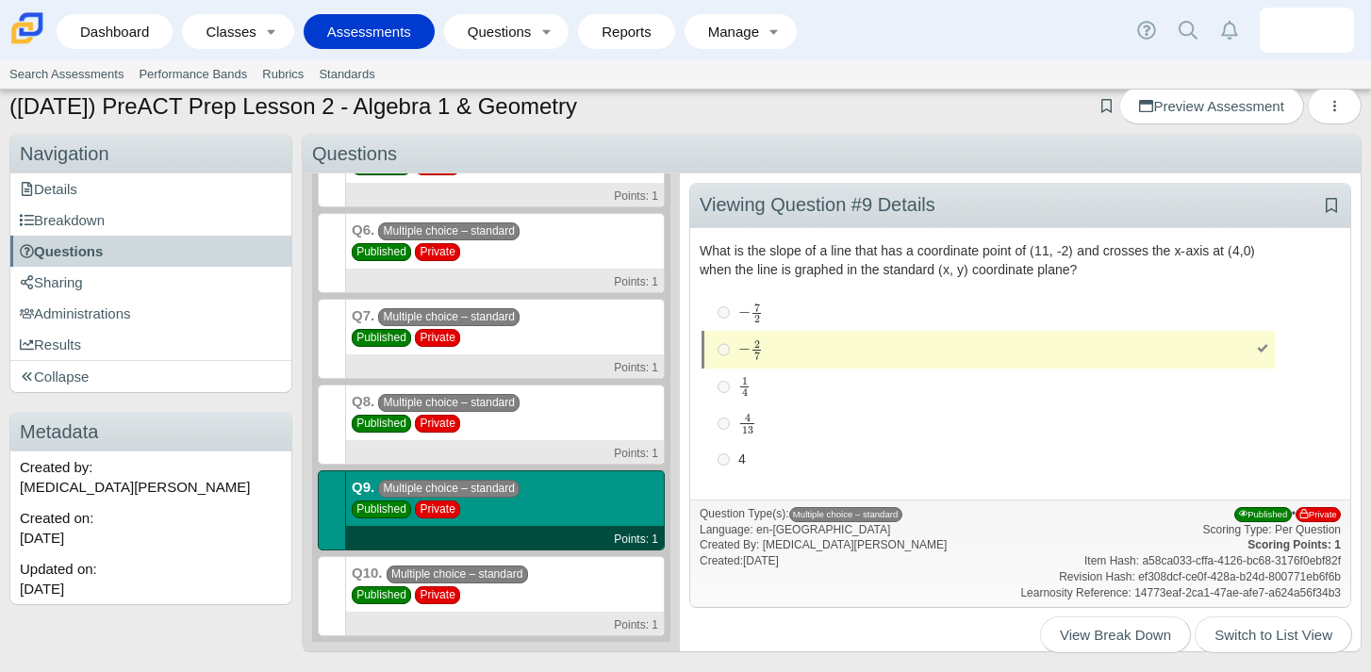
click at [570, 580] on div "Q10. Multiple choice – standard Published Private Points: 1" at bounding box center [505, 596] width 319 height 80
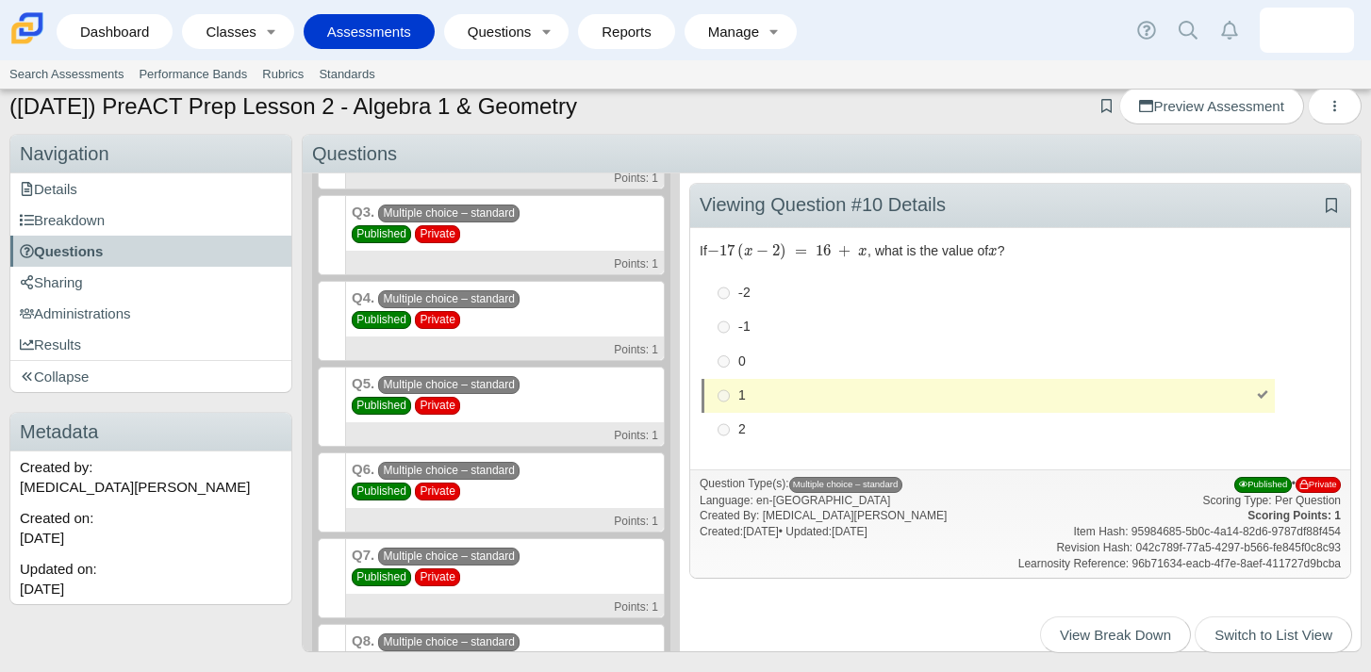
scroll to position [442, 0]
